Goal: Task Accomplishment & Management: Manage account settings

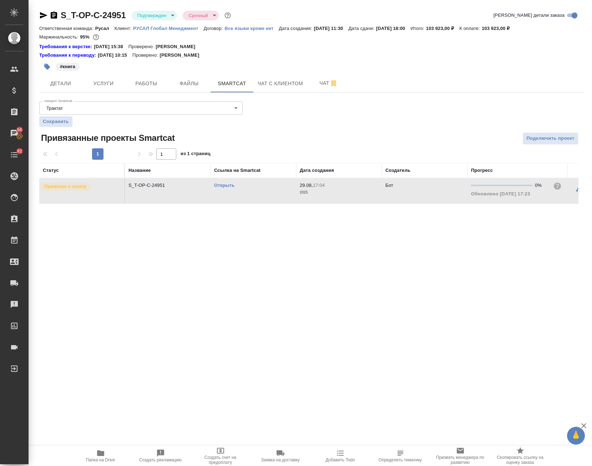
click at [103, 458] on span "Папка на Drive" at bounding box center [100, 460] width 29 height 5
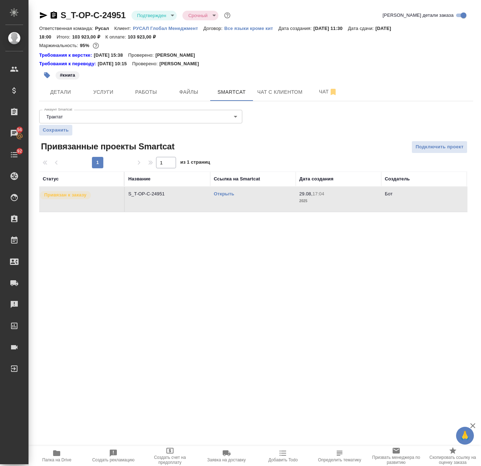
click at [38, 13] on div "S_T-OP-C-24951 Подтвержден confirmed Срочный urgent Кратко детали заказа Ответс…" at bounding box center [256, 115] width 442 height 230
click at [43, 17] on icon "button" at bounding box center [43, 15] width 7 height 6
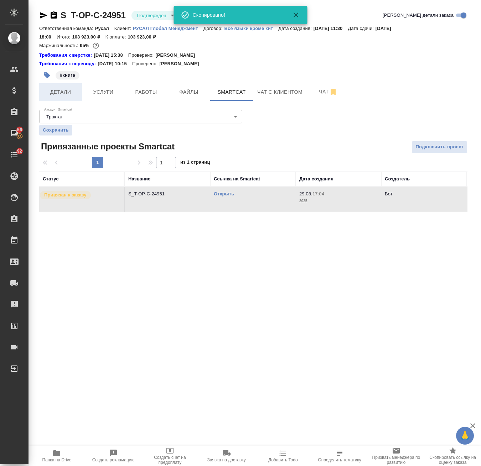
click at [61, 98] on button "Детали" at bounding box center [60, 92] width 43 height 18
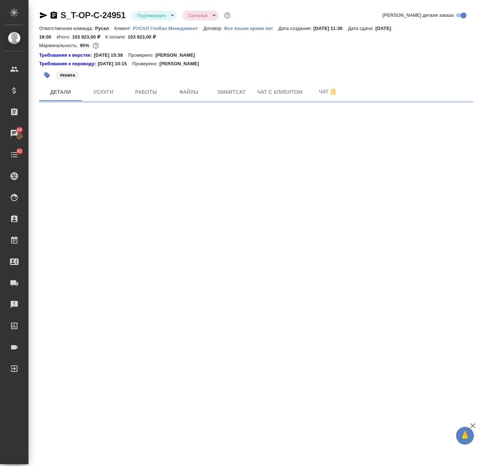
select select "RU"
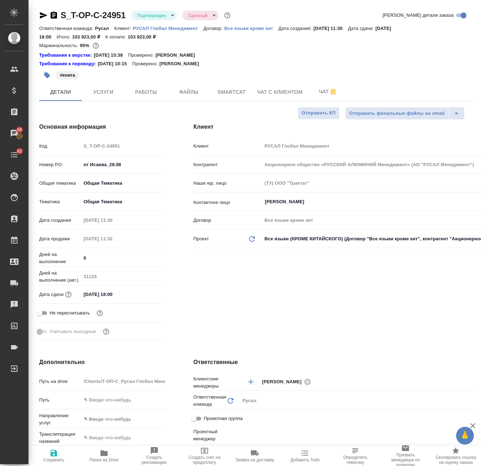
type textarea "x"
type input "[PERSON_NAME]"
drag, startPoint x: 139, startPoint y: 166, endPoint x: 57, endPoint y: 167, distance: 82.4
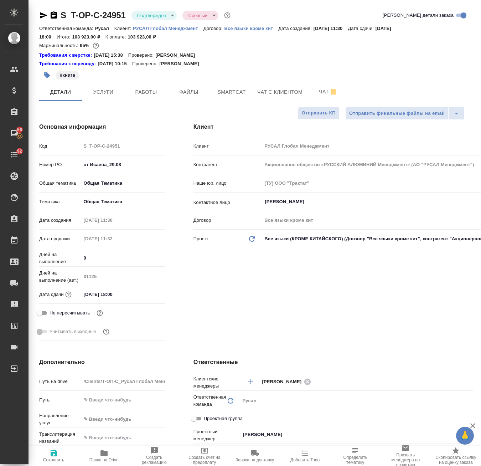
click at [57, 167] on div "Номер PO от Исаева_29.08" at bounding box center [102, 164] width 126 height 12
click at [168, 18] on body "🙏 .cls-1 fill:#fff; AWATERA Avdeenko Kirill Клиенты Спецификации Заказы 56 Чаты…" at bounding box center [240, 233] width 481 height 466
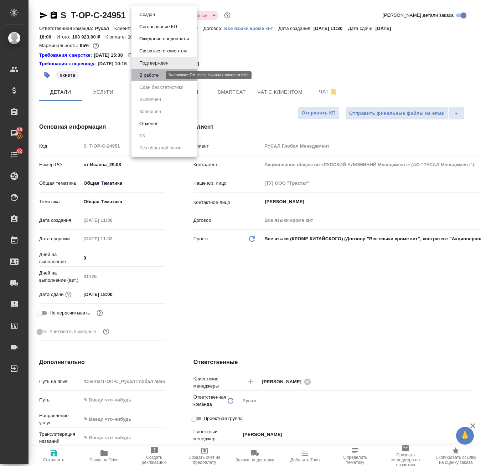
click at [156, 76] on button "В работе" at bounding box center [149, 75] width 24 height 8
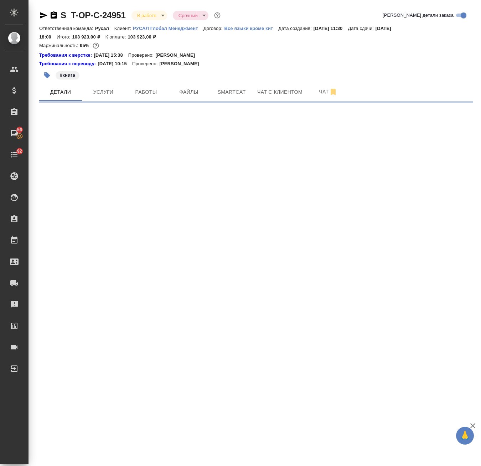
select select "RU"
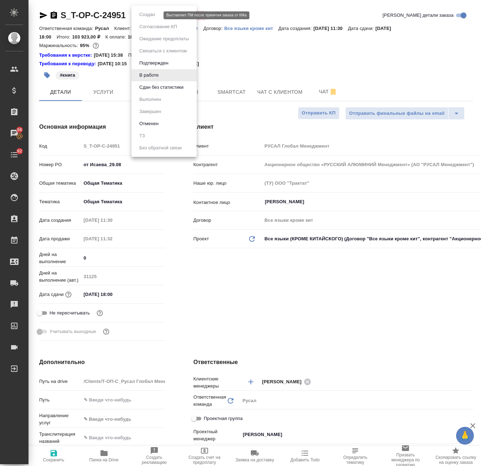
click at [148, 16] on body "🙏 .cls-1 fill:#fff; AWATERA Avdeenko Kirill Клиенты Спецификации Заказы 56 Чаты…" at bounding box center [240, 233] width 481 height 466
type textarea "x"
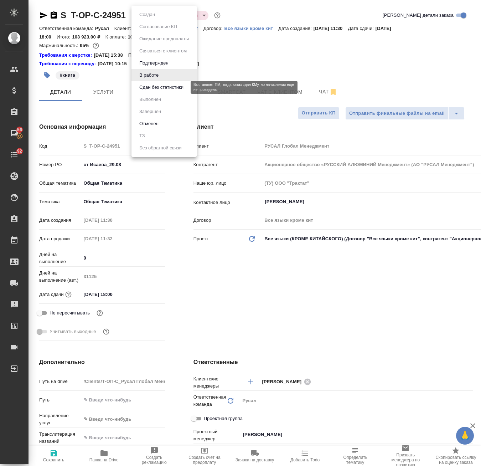
click at [150, 88] on button "Сдан без статистики" at bounding box center [161, 87] width 49 height 8
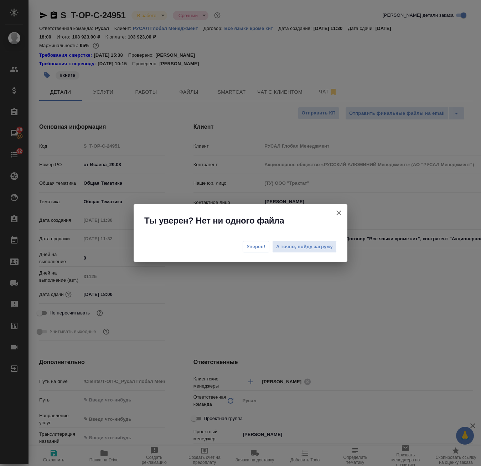
click at [259, 246] on span "Уверен!" at bounding box center [256, 246] width 19 height 7
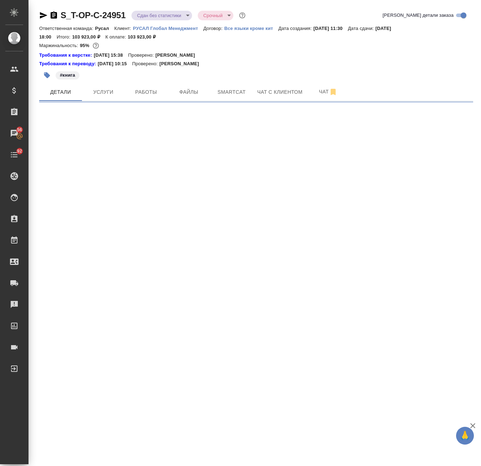
select select "RU"
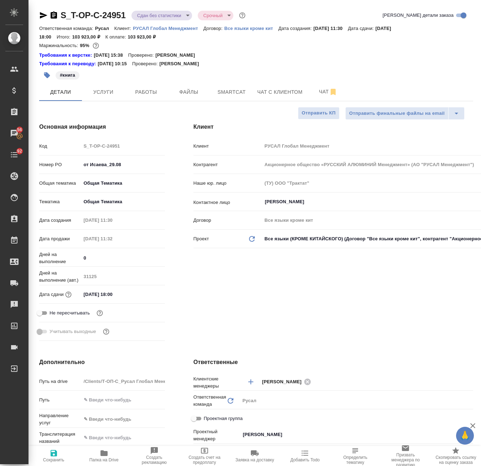
type textarea "x"
click at [142, 88] on span "Работы" at bounding box center [146, 92] width 34 height 9
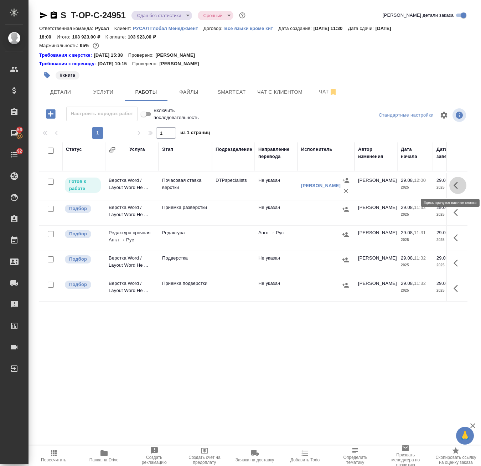
click at [455, 187] on icon "button" at bounding box center [458, 185] width 9 height 9
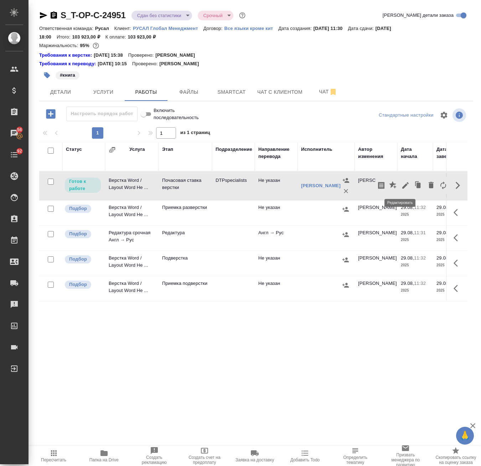
click at [403, 187] on icon "button" at bounding box center [406, 185] width 6 height 6
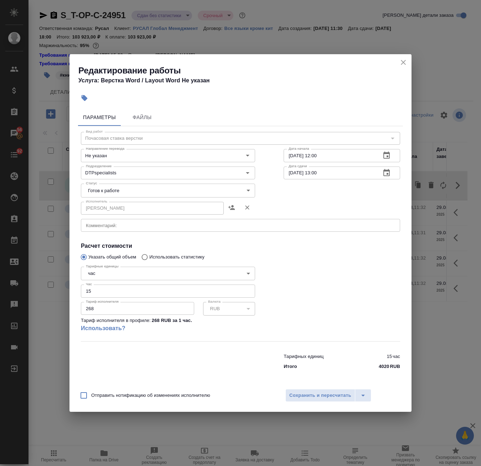
click at [122, 188] on body "🙏 .cls-1 fill:#fff; AWATERA Avdeenko Kirill Клиенты Спецификации Заказы 56 Чаты…" at bounding box center [240, 233] width 481 height 466
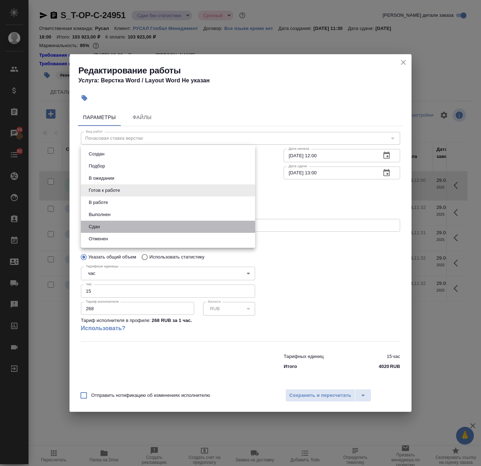
click at [107, 227] on li "Сдан" at bounding box center [168, 227] width 174 height 12
type input "closed"
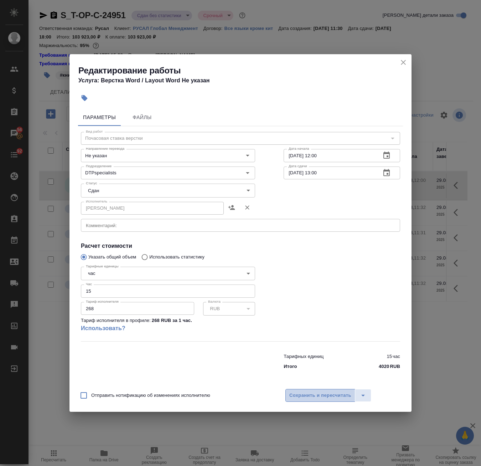
click at [330, 394] on span "Сохранить и пересчитать" at bounding box center [321, 396] width 62 height 8
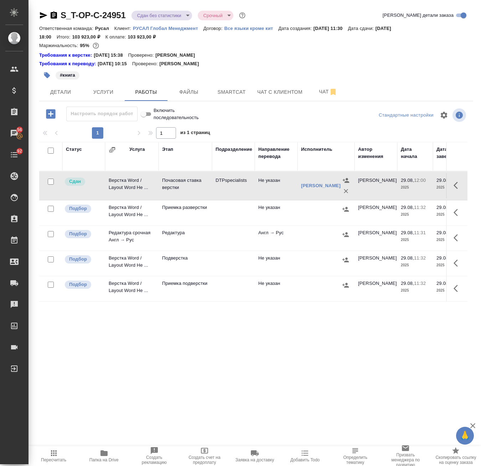
click at [52, 149] on input "checkbox" at bounding box center [51, 151] width 6 height 6
checkbox input "true"
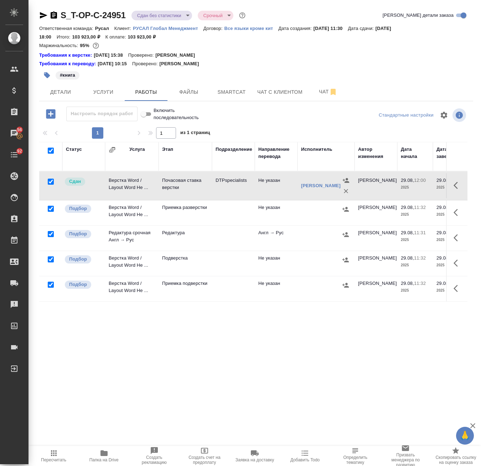
checkbox input "true"
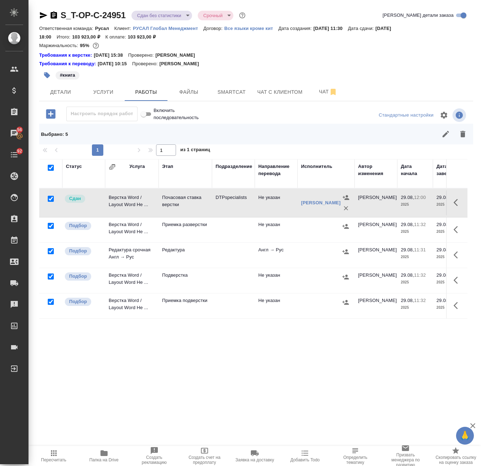
click at [49, 199] on input "checkbox" at bounding box center [51, 199] width 6 height 6
checkbox input "false"
click at [461, 135] on icon "button" at bounding box center [463, 134] width 5 height 6
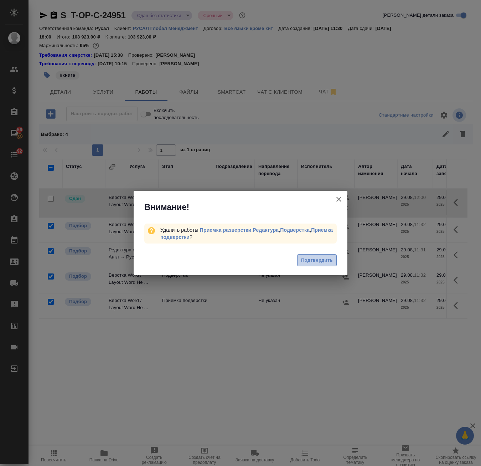
click at [324, 259] on span "Подтвердить" at bounding box center [317, 260] width 32 height 8
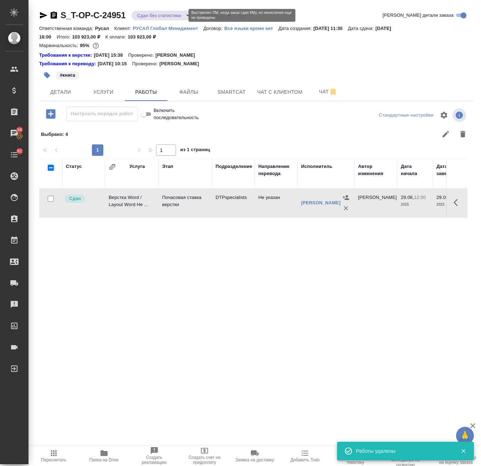
click at [160, 12] on body "🙏 .cls-1 fill:#fff; AWATERA Avdeenko Kirill Клиенты Спецификации Заказы 56 Чаты…" at bounding box center [240, 233] width 481 height 466
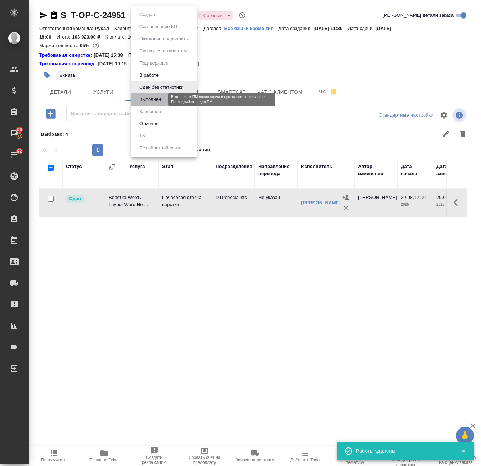
click at [151, 100] on button "Выполнен" at bounding box center [150, 100] width 26 height 8
